Goal: Task Accomplishment & Management: Complete application form

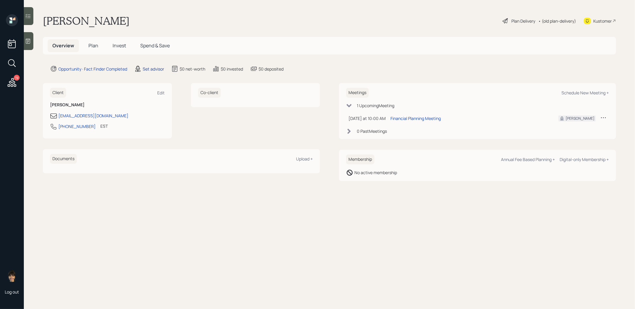
click at [147, 69] on div "Set advisor" at bounding box center [153, 69] width 21 height 6
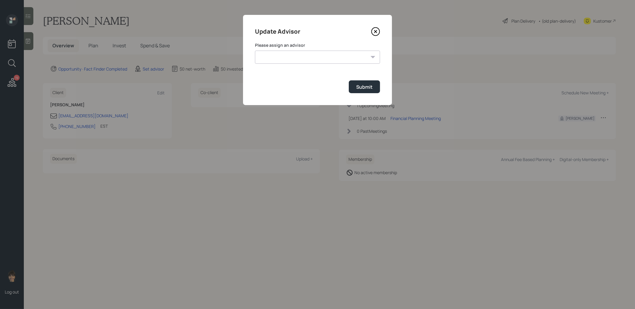
click at [295, 59] on select "[PERSON_NAME] [PERSON_NAME] [PERSON_NAME] [PERSON_NAME] End [PERSON_NAME] [PERS…" at bounding box center [317, 57] width 125 height 13
select select "8b79112e-3cfb-44f9-89e7-15267fe946c1"
click at [255, 51] on select "[PERSON_NAME] [PERSON_NAME] [PERSON_NAME] [PERSON_NAME] End [PERSON_NAME] [PERS…" at bounding box center [317, 57] width 125 height 13
click at [364, 89] on div "Submit" at bounding box center [364, 87] width 16 height 7
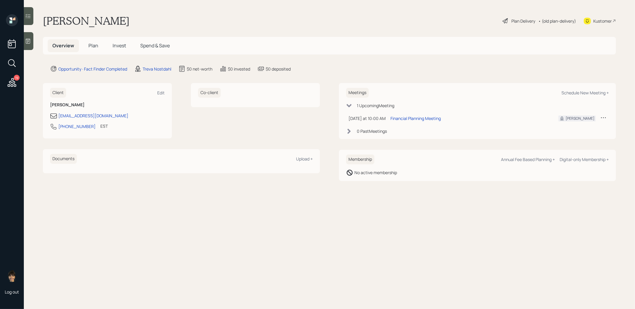
click at [28, 41] on icon at bounding box center [28, 41] width 4 height 5
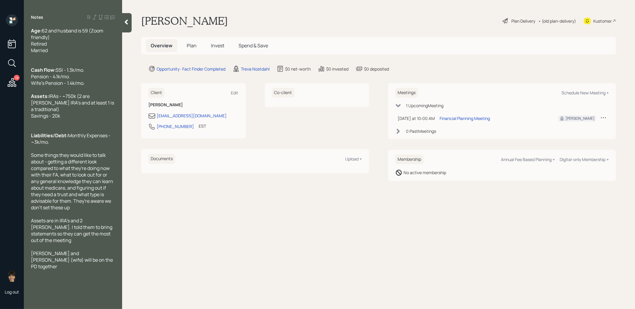
click at [190, 46] on span "Plan" at bounding box center [192, 45] width 10 height 7
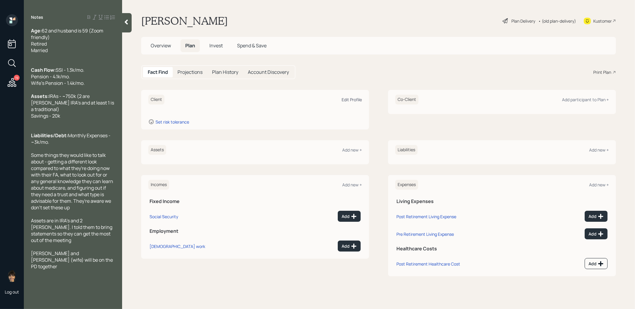
click at [350, 99] on div "Edit Profile" at bounding box center [352, 100] width 20 height 6
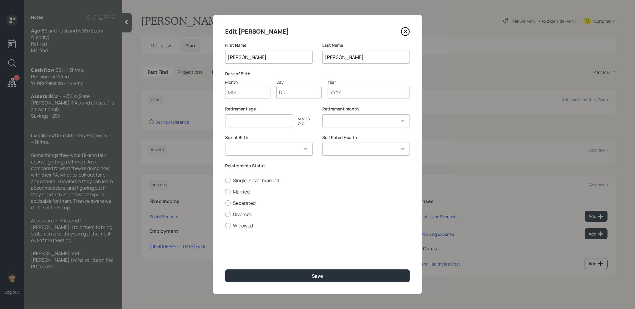
click at [246, 94] on input "Month" at bounding box center [247, 92] width 45 height 13
type input "01"
type input "1967"
select select "1"
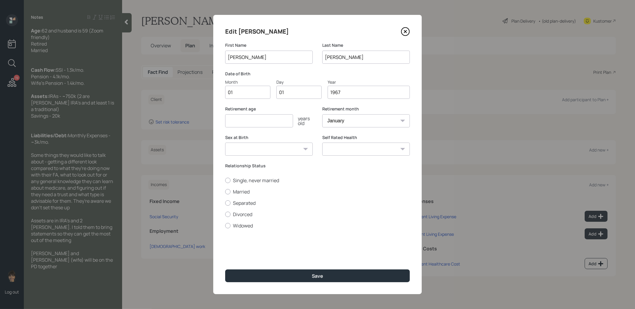
type input "1967"
click at [230, 121] on input "number" at bounding box center [259, 120] width 68 height 13
type input "58"
click at [227, 189] on label "Married" at bounding box center [317, 192] width 185 height 7
click at [225, 192] on input "Married" at bounding box center [225, 192] width 0 height 0
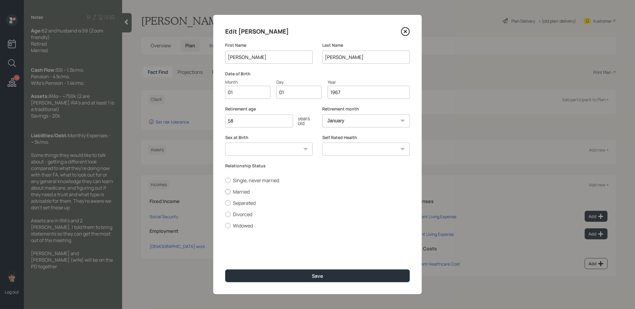
radio input "true"
click at [246, 276] on button "Save" at bounding box center [317, 276] width 185 height 13
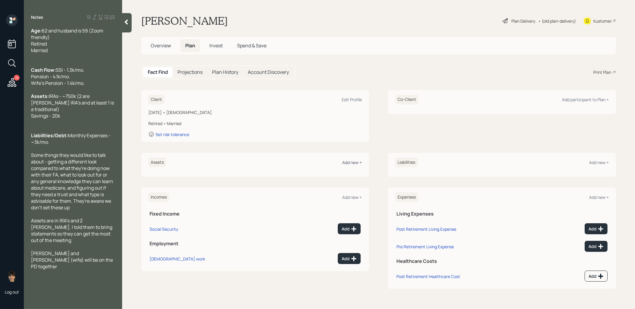
click at [353, 162] on div "Add new +" at bounding box center [352, 163] width 20 height 6
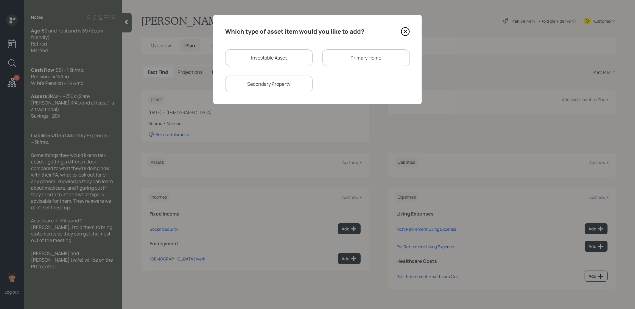
click at [272, 58] on div "Investable Asset" at bounding box center [269, 57] width 88 height 17
select select "taxable"
select select "balanced"
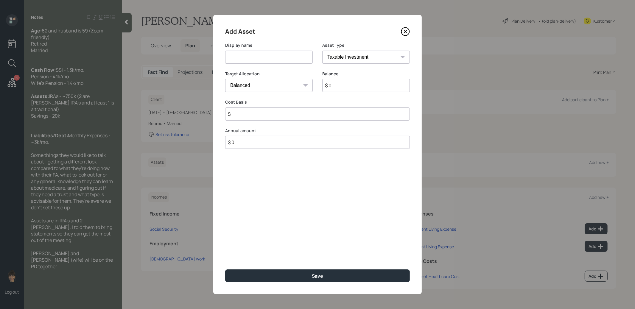
click at [263, 58] on input at bounding box center [269, 57] width 88 height 13
type input "IRA"
click at [337, 56] on select "SEP [PERSON_NAME] IRA 401(k) [PERSON_NAME] 401(k) 403(b) [PERSON_NAME] 403(b) 4…" at bounding box center [367, 57] width 88 height 13
select select "ira"
click at [323, 51] on select "SEP [PERSON_NAME] IRA 401(k) [PERSON_NAME] 401(k) 403(b) [PERSON_NAME] 403(b) 4…" at bounding box center [367, 57] width 88 height 13
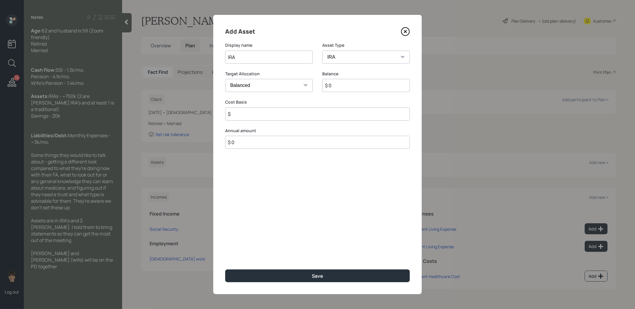
type input "$"
click at [336, 85] on input "$ 0" at bounding box center [367, 85] width 88 height 13
type input "$ 1"
click at [311, 116] on input "$" at bounding box center [317, 114] width 185 height 13
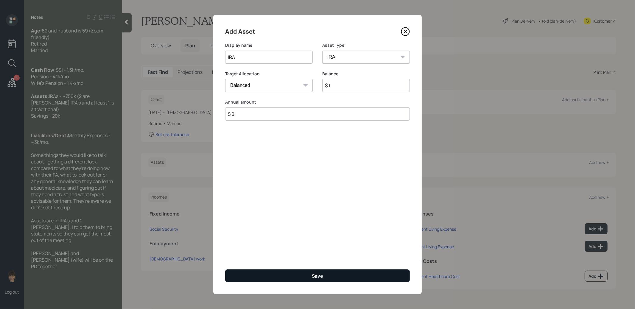
type input "$ 0"
click at [300, 277] on button "Save" at bounding box center [317, 276] width 185 height 13
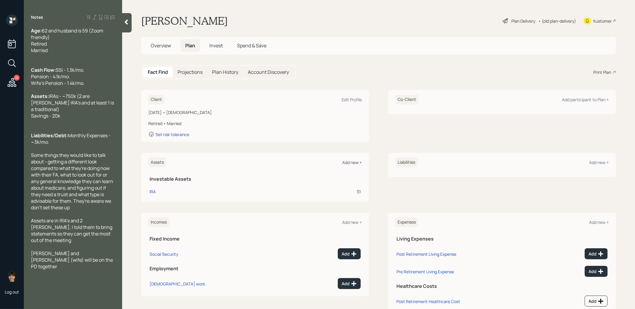
click at [350, 161] on div "Add new +" at bounding box center [352, 163] width 20 height 6
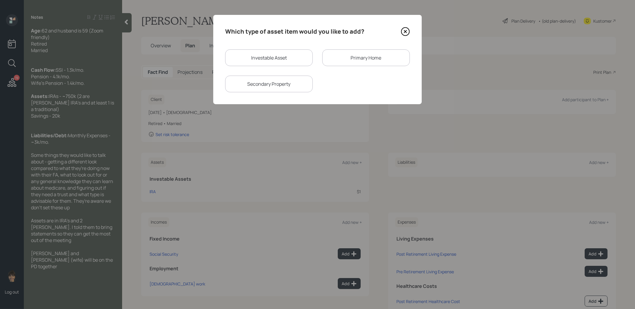
click at [263, 62] on div "Investable Asset" at bounding box center [269, 57] width 88 height 17
select select "taxable"
select select "balanced"
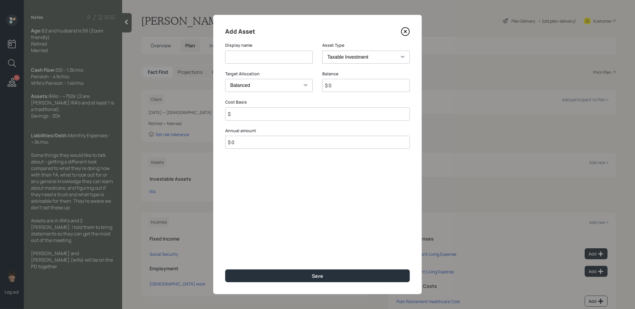
click at [263, 61] on input at bounding box center [269, 57] width 88 height 13
type input "[PERSON_NAME]"
click at [346, 89] on input "$ 0" at bounding box center [367, 85] width 88 height 13
type input "$ 750,000"
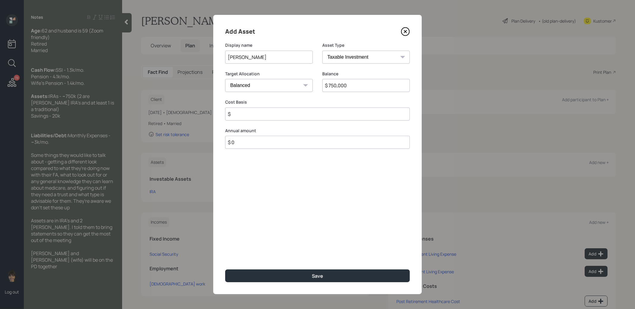
click at [344, 55] on select "SEP [PERSON_NAME] IRA 401(k) [PERSON_NAME] 401(k) 403(b) [PERSON_NAME] 403(b) 4…" at bounding box center [367, 57] width 88 height 13
select select "roth_ira"
click at [323, 51] on select "SEP [PERSON_NAME] IRA 401(k) [PERSON_NAME] 401(k) 403(b) [PERSON_NAME] 403(b) 4…" at bounding box center [367, 57] width 88 height 13
click at [313, 113] on input "$" at bounding box center [317, 114] width 185 height 13
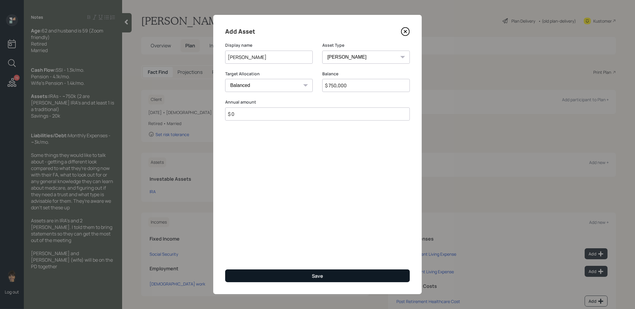
type input "$ 0"
click at [308, 278] on button "Save" at bounding box center [317, 276] width 185 height 13
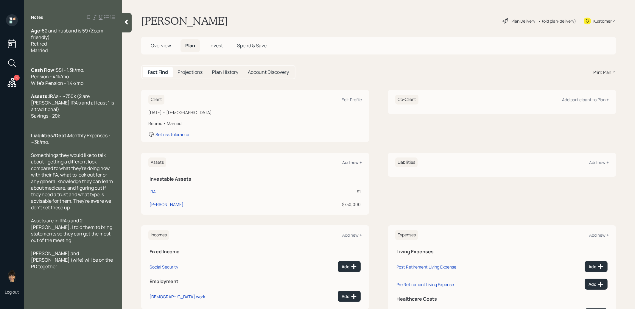
click at [355, 163] on div "Add new +" at bounding box center [352, 163] width 20 height 6
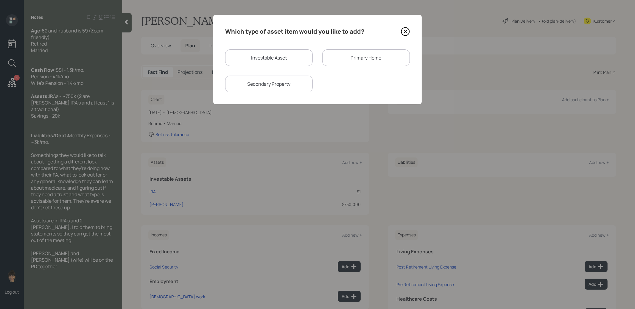
click at [283, 55] on div "Investable Asset" at bounding box center [269, 57] width 88 height 17
select select "taxable"
select select "balanced"
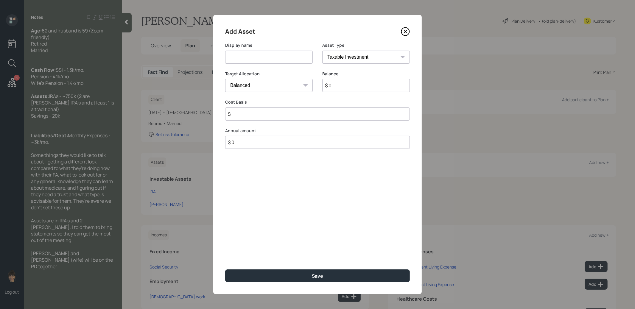
click at [281, 58] on input at bounding box center [269, 57] width 88 height 13
type input "Savings"
click at [340, 88] on input "$ 0" at bounding box center [367, 85] width 88 height 13
type input "$ 20,000"
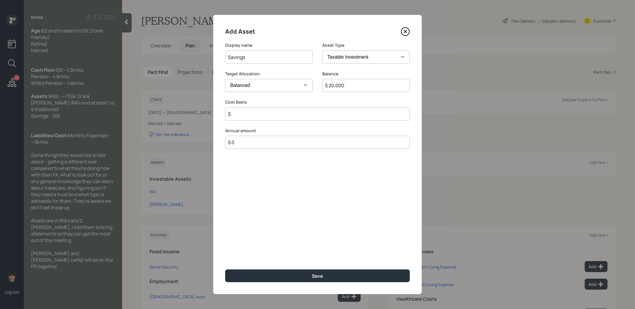
click at [292, 114] on input "$" at bounding box center [317, 114] width 185 height 13
click at [286, 88] on select "Cash Conservative Balanced Aggressive" at bounding box center [269, 85] width 88 height 13
select select "uninvested"
click at [225, 79] on select "Cash Conservative Balanced Aggressive" at bounding box center [269, 85] width 88 height 13
click at [267, 115] on input "$" at bounding box center [317, 114] width 185 height 13
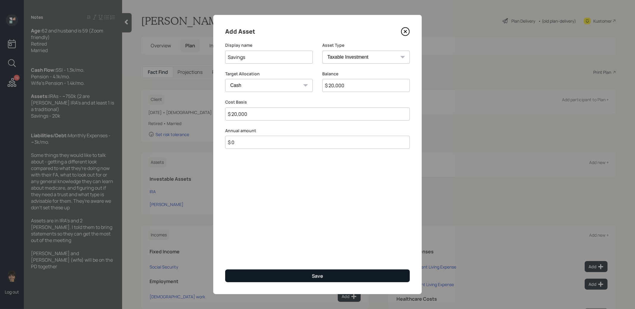
type input "$ 20,000"
click at [287, 277] on button "Save" at bounding box center [317, 276] width 185 height 13
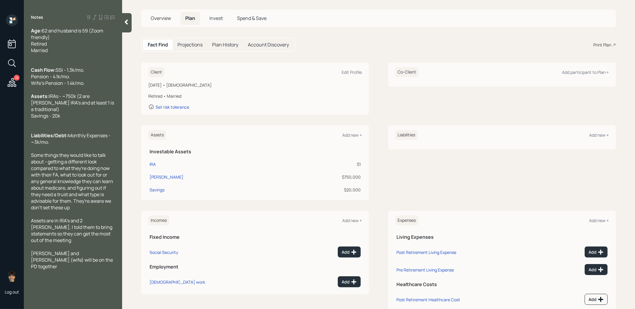
scroll to position [33, 0]
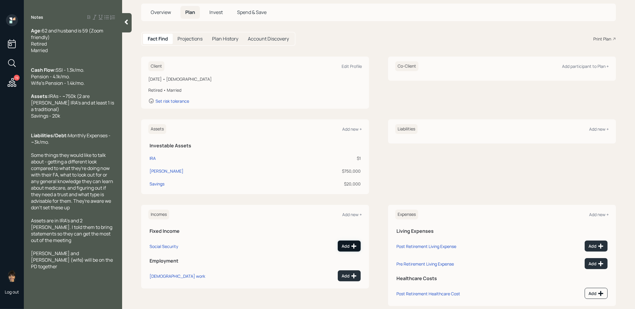
click at [349, 244] on div "Add" at bounding box center [349, 247] width 15 height 6
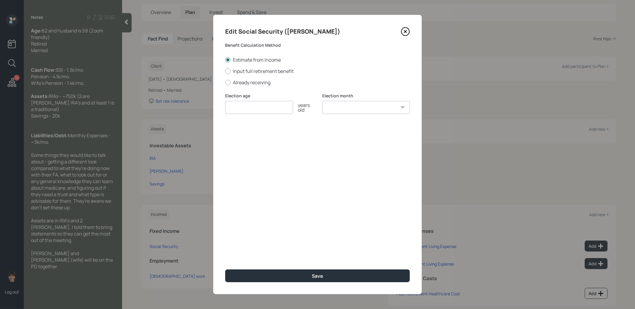
click at [404, 32] on icon at bounding box center [405, 31] width 2 height 2
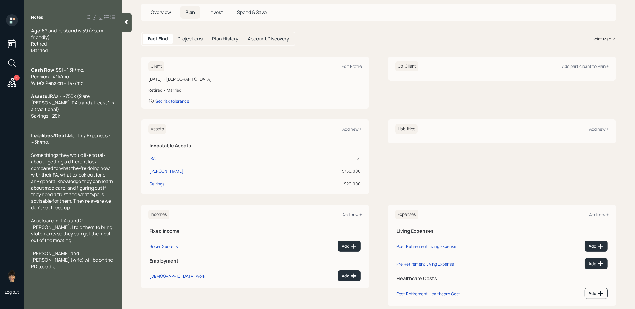
click at [345, 213] on div "Add new +" at bounding box center [352, 215] width 20 height 6
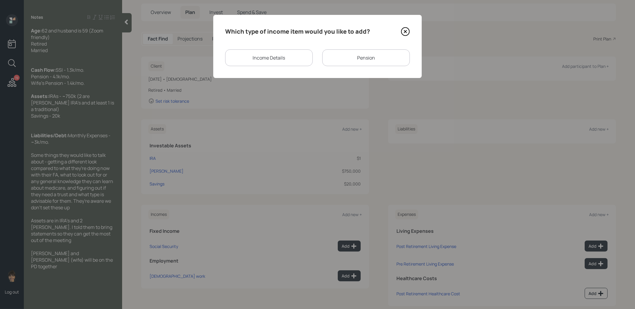
click at [331, 60] on div "Pension" at bounding box center [367, 57] width 88 height 17
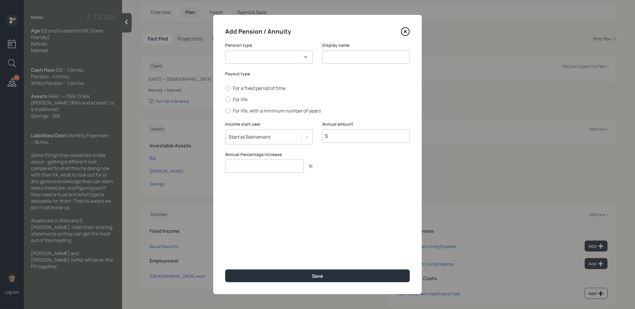
click at [282, 58] on select "Pension Annuity" at bounding box center [269, 57] width 88 height 13
select select "pension"
click at [225, 51] on select "Pension Annuity" at bounding box center [269, 57] width 88 height 13
click at [337, 58] on input at bounding box center [367, 57] width 88 height 13
type input "Pension"
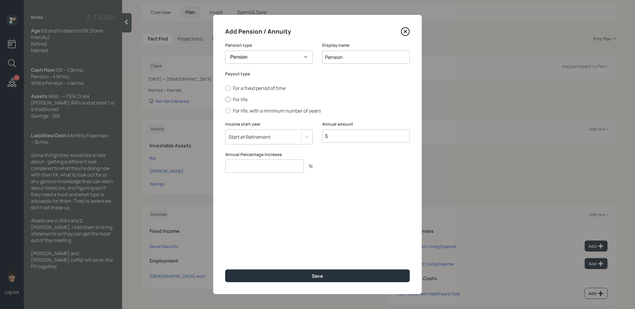
click at [228, 99] on div at bounding box center [227, 99] width 5 height 5
click at [225, 100] on input "For life" at bounding box center [225, 100] width 0 height 0
radio input "true"
click at [354, 138] on input "$" at bounding box center [367, 136] width 88 height 13
type input "$ 49,200"
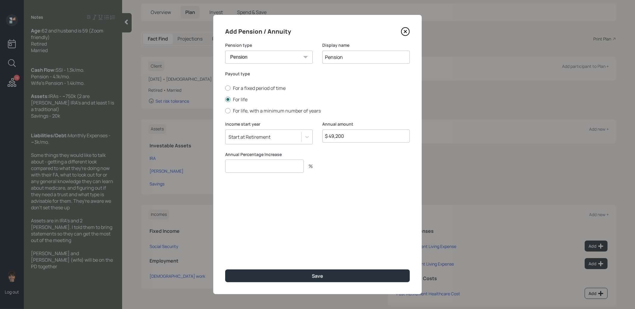
click at [275, 170] on input "number" at bounding box center [264, 166] width 79 height 13
type input "0"
click at [286, 275] on button "Save" at bounding box center [317, 276] width 185 height 13
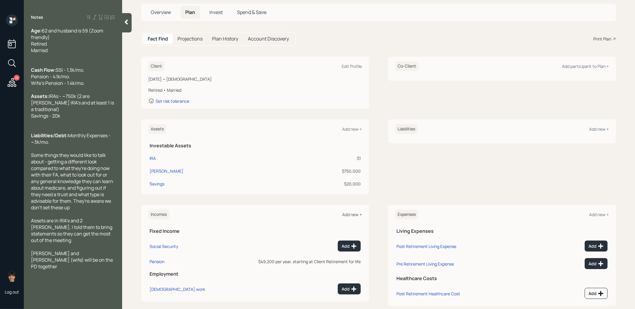
click at [351, 214] on div "Add new +" at bounding box center [352, 215] width 20 height 6
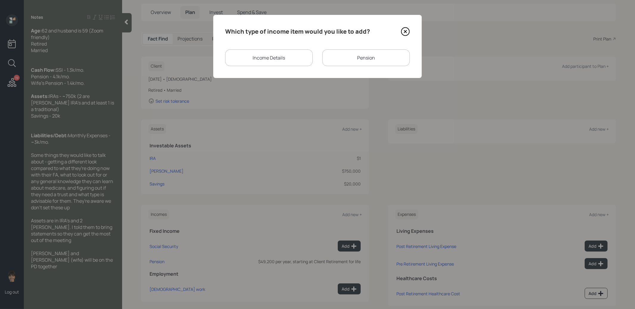
click at [346, 58] on div "Pension" at bounding box center [367, 57] width 88 height 17
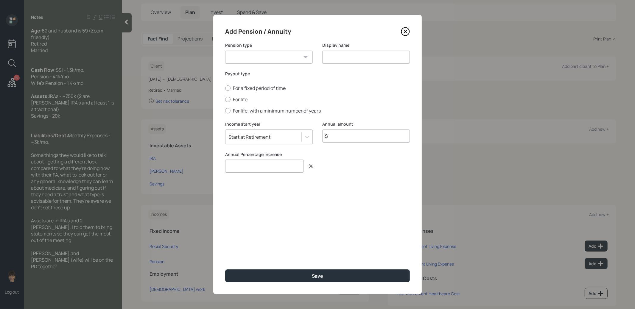
click at [284, 57] on select "Pension Annuity" at bounding box center [269, 57] width 88 height 13
select select "pension"
click at [225, 51] on select "Pension Annuity" at bounding box center [269, 57] width 88 height 13
click at [346, 58] on input at bounding box center [367, 57] width 88 height 13
type input "Pension"
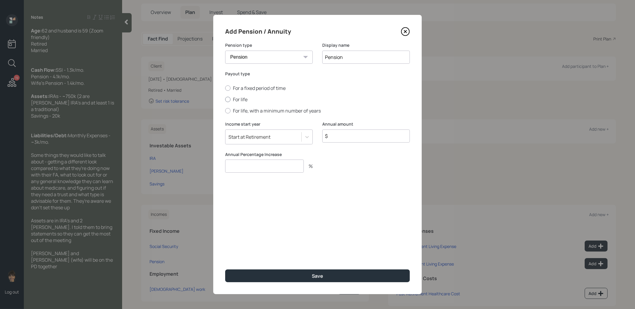
click at [228, 98] on div at bounding box center [227, 99] width 5 height 5
click at [225, 100] on input "For life" at bounding box center [225, 100] width 0 height 0
radio input "true"
click at [347, 135] on input "$" at bounding box center [367, 136] width 88 height 13
type input "$ 16,800"
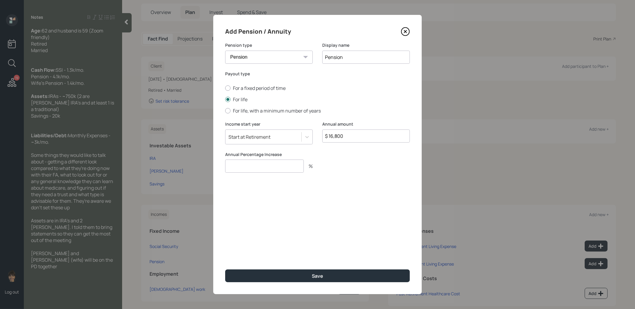
click at [265, 166] on input "number" at bounding box center [264, 166] width 79 height 13
type input "0"
click at [259, 279] on button "Save" at bounding box center [317, 276] width 185 height 13
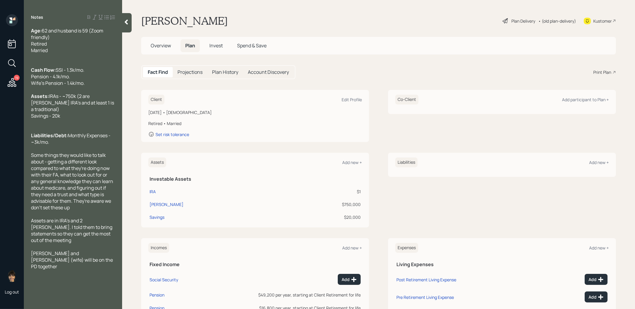
click at [599, 96] on div "Co-Client Add participant to Plan +" at bounding box center [503, 100] width 214 height 10
click at [580, 102] on div "Add participant to Plan +" at bounding box center [585, 100] width 47 height 6
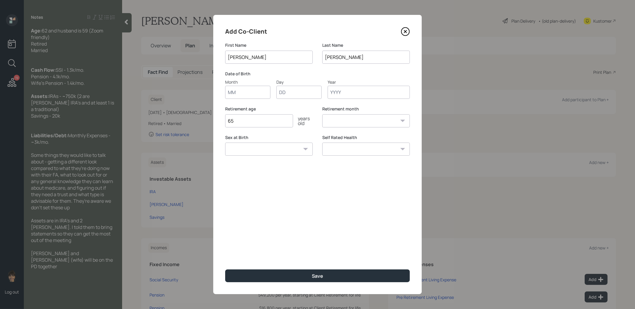
type input "[PERSON_NAME]"
click at [244, 91] on input "Month" at bounding box center [247, 92] width 45 height 13
type input "01"
type input "1963"
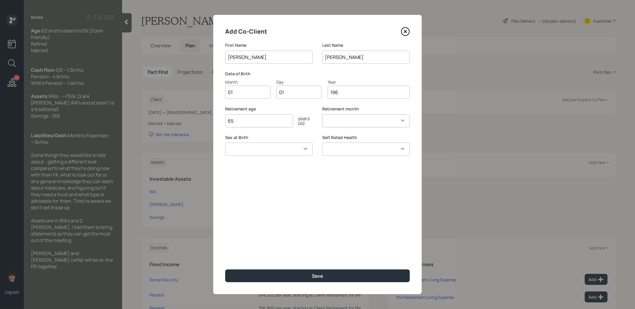
select select "1"
type input "1963"
click at [251, 122] on input "65" at bounding box center [259, 120] width 68 height 13
type input "60"
click at [258, 280] on button "Save" at bounding box center [317, 276] width 185 height 13
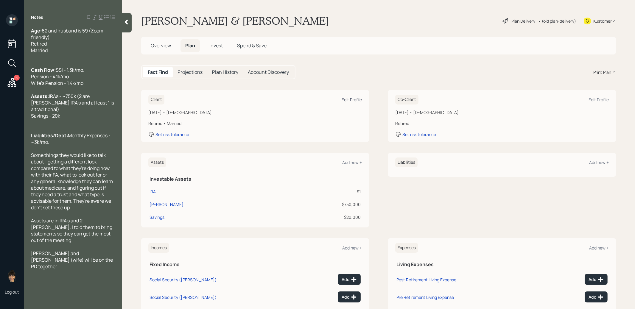
click at [353, 98] on div "Edit Profile" at bounding box center [352, 100] width 20 height 6
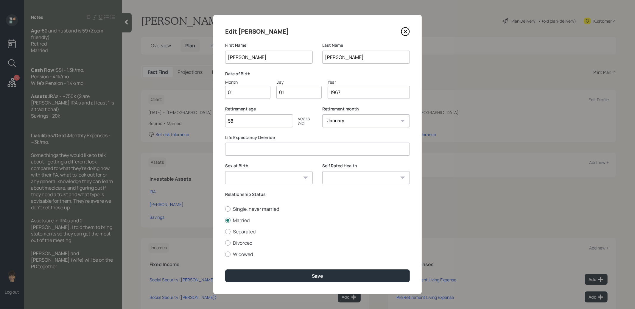
click at [343, 91] on input "1967" at bounding box center [369, 92] width 82 height 13
type input "1966"
click at [298, 274] on button "Save" at bounding box center [317, 276] width 185 height 13
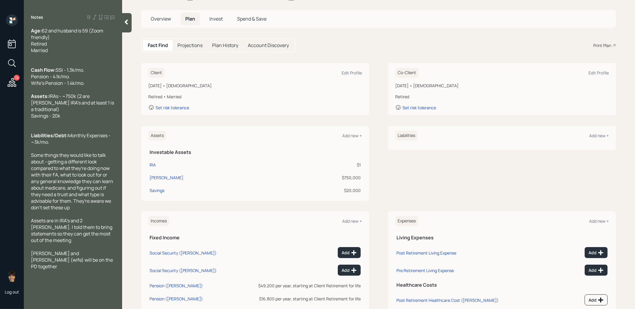
scroll to position [54, 0]
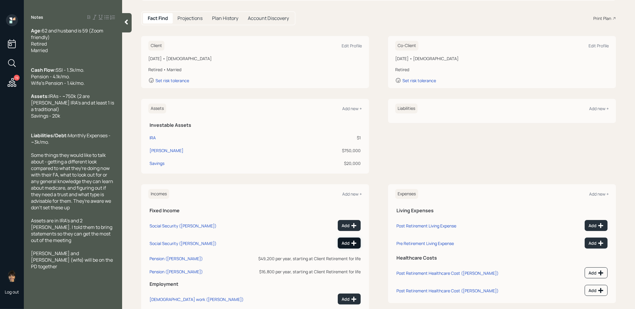
click at [353, 243] on icon at bounding box center [354, 243] width 5 height 5
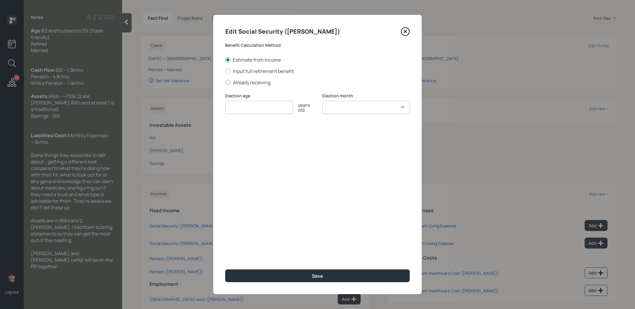
click at [228, 82] on div at bounding box center [227, 82] width 5 height 5
click at [225, 82] on input "Already receiving" at bounding box center [225, 82] width 0 height 0
radio input "true"
click at [233, 108] on input "number" at bounding box center [259, 107] width 68 height 13
type input "62"
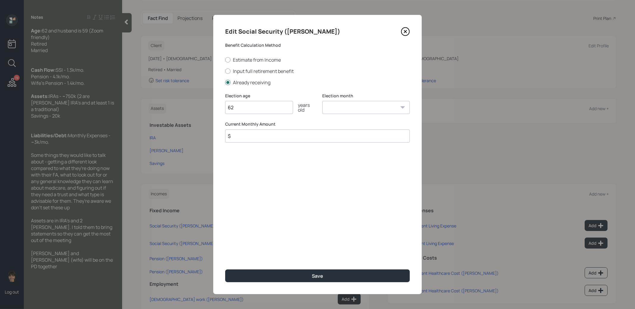
click at [354, 106] on select "January February March April May June July August September October November De…" at bounding box center [367, 107] width 88 height 13
select select "1"
click at [323, 101] on select "January February March April May June July August September October November De…" at bounding box center [367, 107] width 88 height 13
click at [308, 138] on input "$" at bounding box center [317, 136] width 185 height 13
type input "$ 1,300"
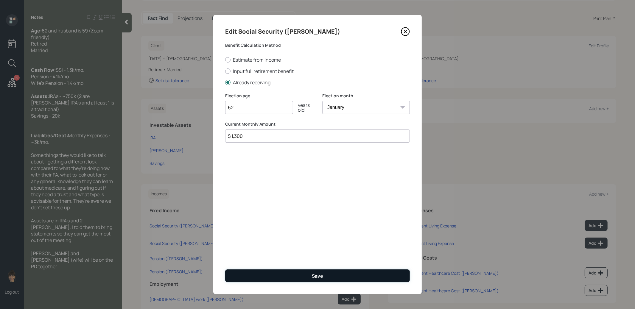
click at [302, 277] on button "Save" at bounding box center [317, 276] width 185 height 13
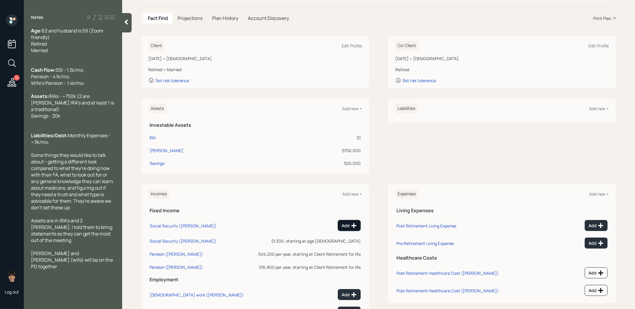
click at [350, 224] on div "Add" at bounding box center [349, 226] width 15 height 6
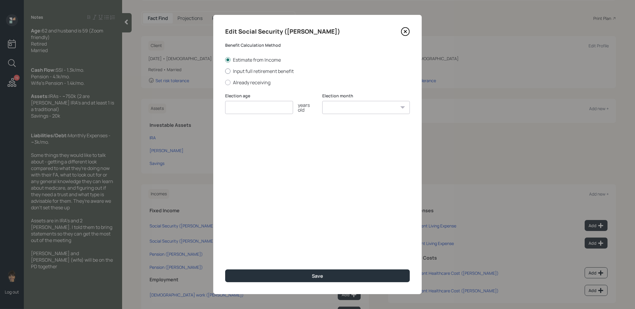
click at [227, 71] on div at bounding box center [227, 71] width 5 height 5
click at [225, 71] on input "Input full retirement benefit" at bounding box center [225, 71] width 0 height 0
radio input "true"
click at [254, 111] on input "number" at bounding box center [259, 107] width 68 height 13
type input "67"
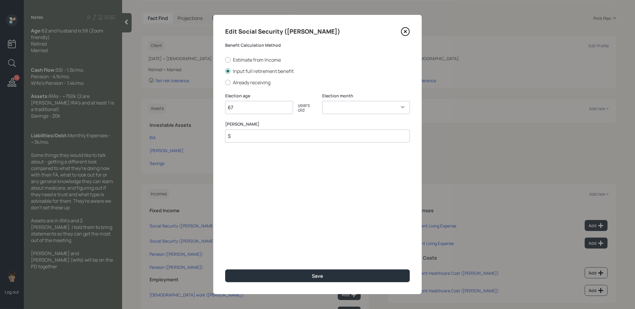
click at [354, 107] on select "January February March April May June July August September October November De…" at bounding box center [367, 107] width 88 height 13
select select "1"
click at [323, 101] on select "January February March April May June July August September October November De…" at bounding box center [367, 107] width 88 height 13
click at [309, 137] on input "$" at bounding box center [317, 136] width 185 height 13
type input "$ 1"
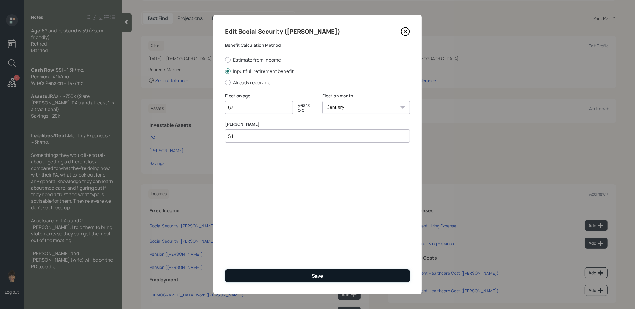
click at [275, 274] on button "Save" at bounding box center [317, 276] width 185 height 13
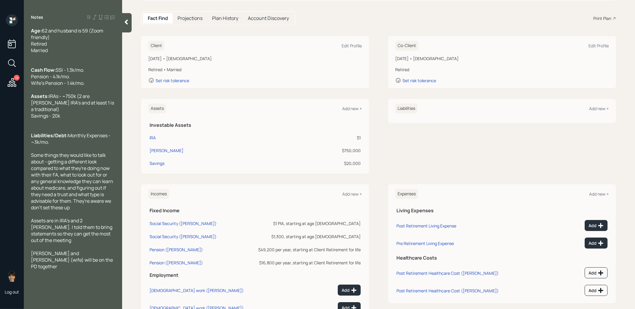
scroll to position [79, 0]
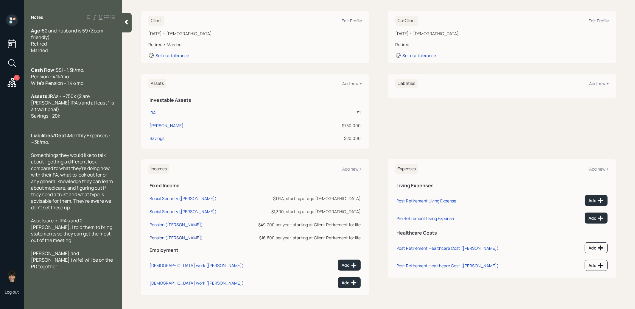
click at [163, 236] on div "Pension ([PERSON_NAME])" at bounding box center [176, 238] width 53 height 6
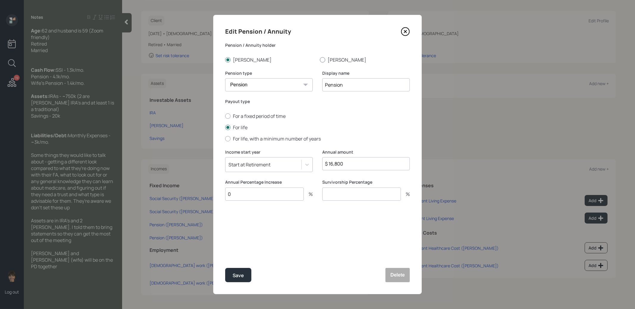
click at [325, 58] on div at bounding box center [322, 59] width 5 height 5
click at [320, 60] on input "[PERSON_NAME]" at bounding box center [320, 60] width 0 height 0
radio input "true"
click at [238, 276] on div "Save" at bounding box center [238, 276] width 11 height 8
